Goal: Transaction & Acquisition: Obtain resource

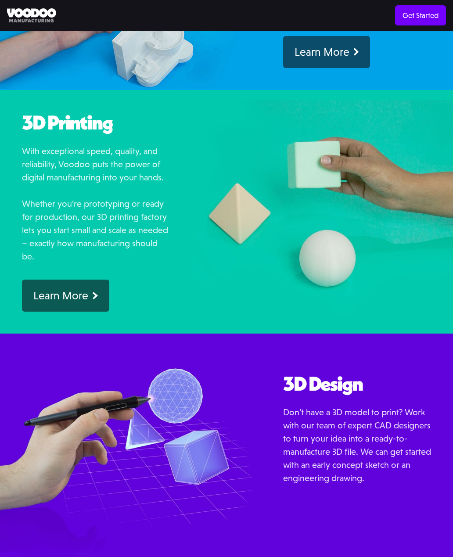
scroll to position [501, 0]
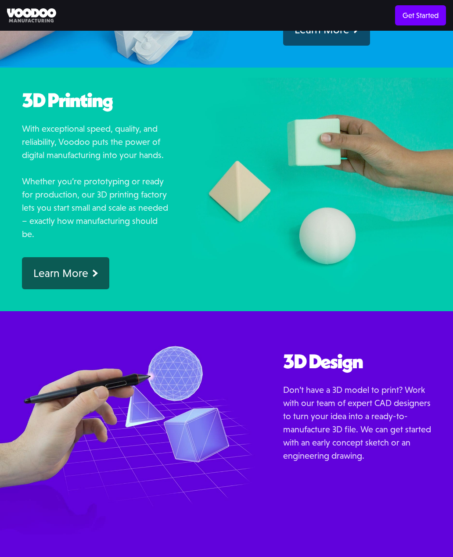
click at [62, 278] on div "Learn More" at bounding box center [60, 273] width 55 height 14
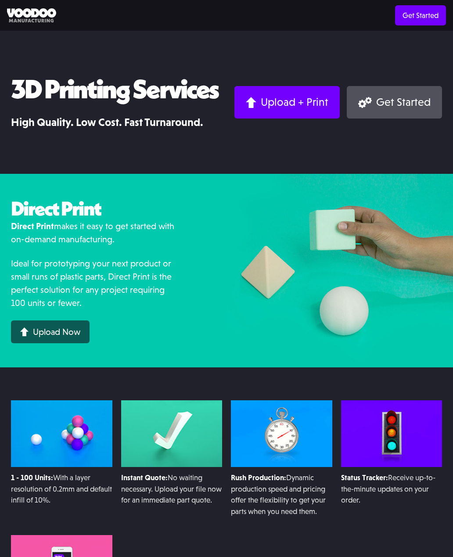
click at [43, 334] on div "Upload Now" at bounding box center [56, 331] width 47 height 9
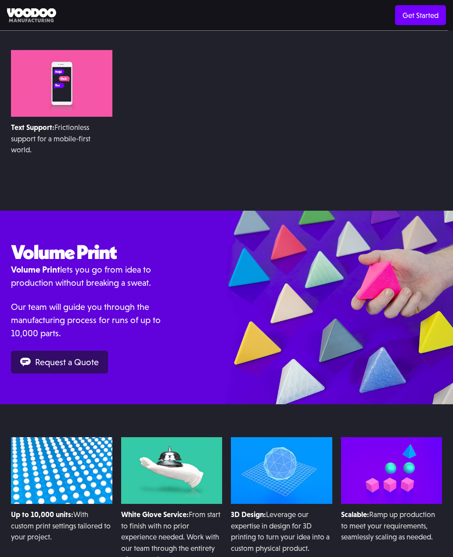
scroll to position [497, 0]
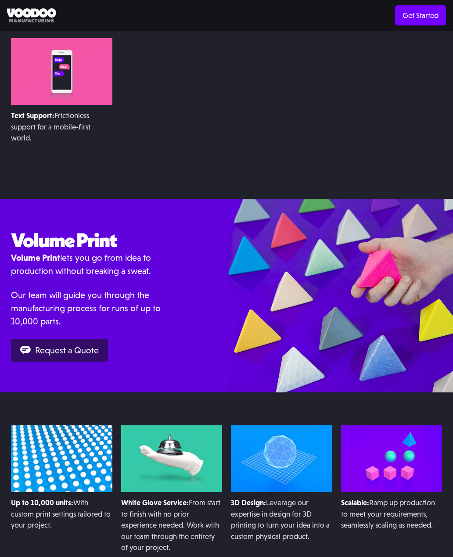
click at [45, 342] on link "Request a Quote" at bounding box center [59, 350] width 97 height 23
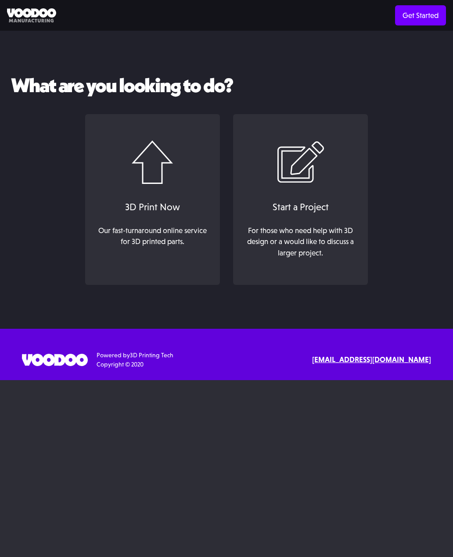
click at [137, 179] on img at bounding box center [153, 162] width 42 height 44
